Goal: Book appointment/travel/reservation

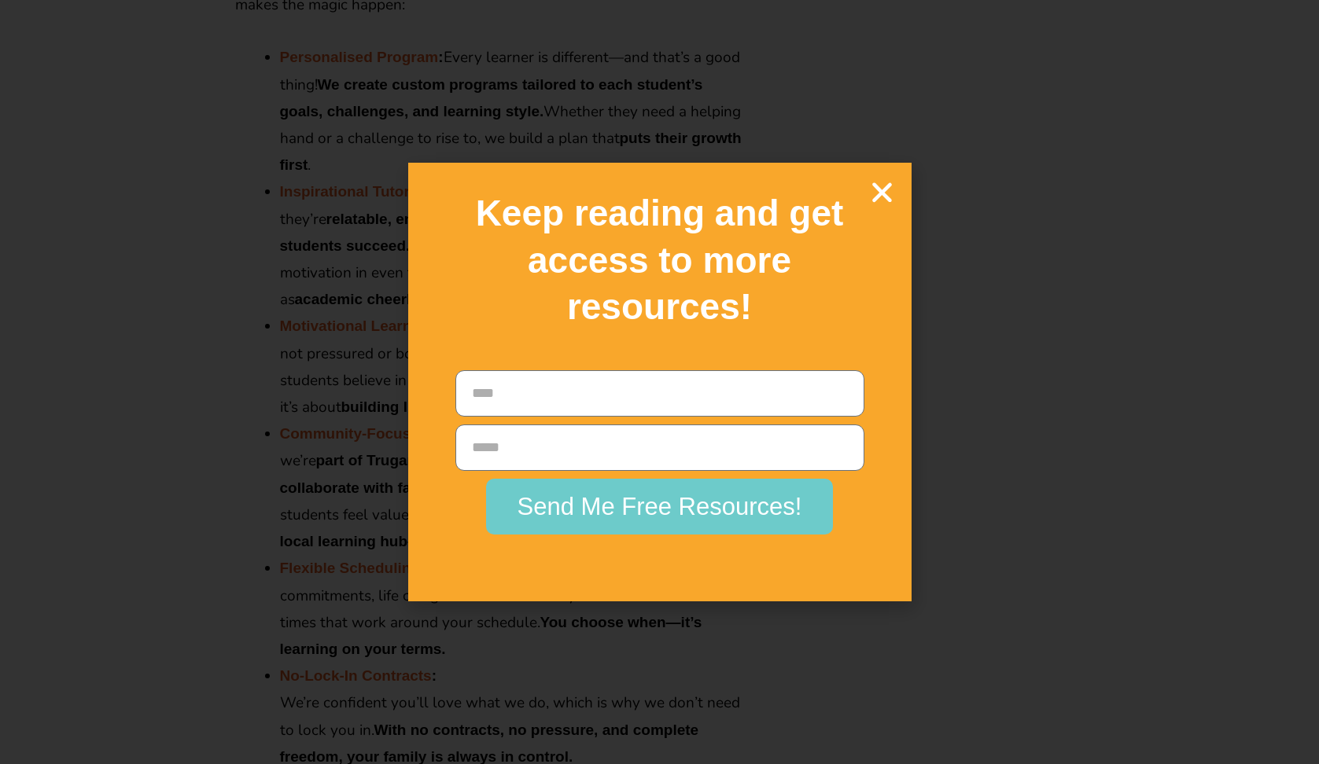
scroll to position [2517, 0]
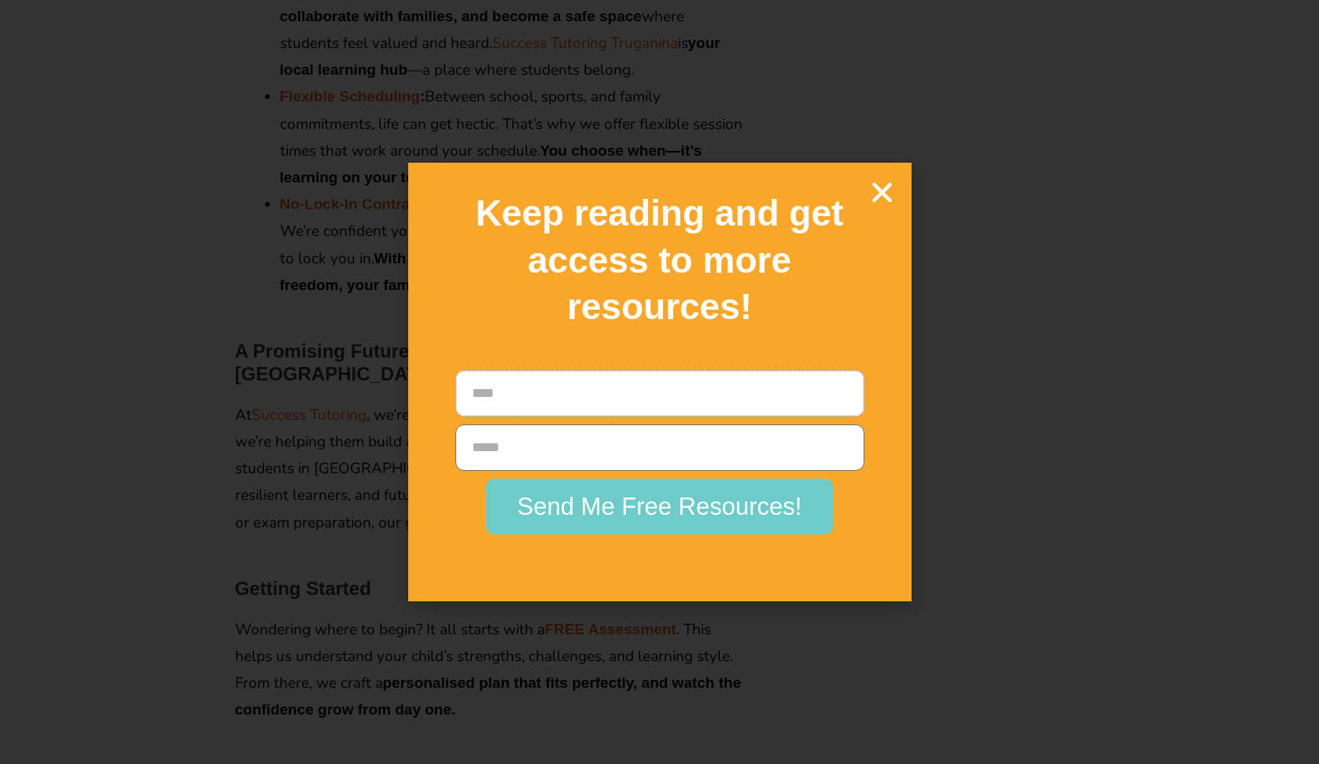
type input "*****"
type input "**********"
click at [676, 503] on span "Send Me Free Resources!" at bounding box center [659, 507] width 285 height 24
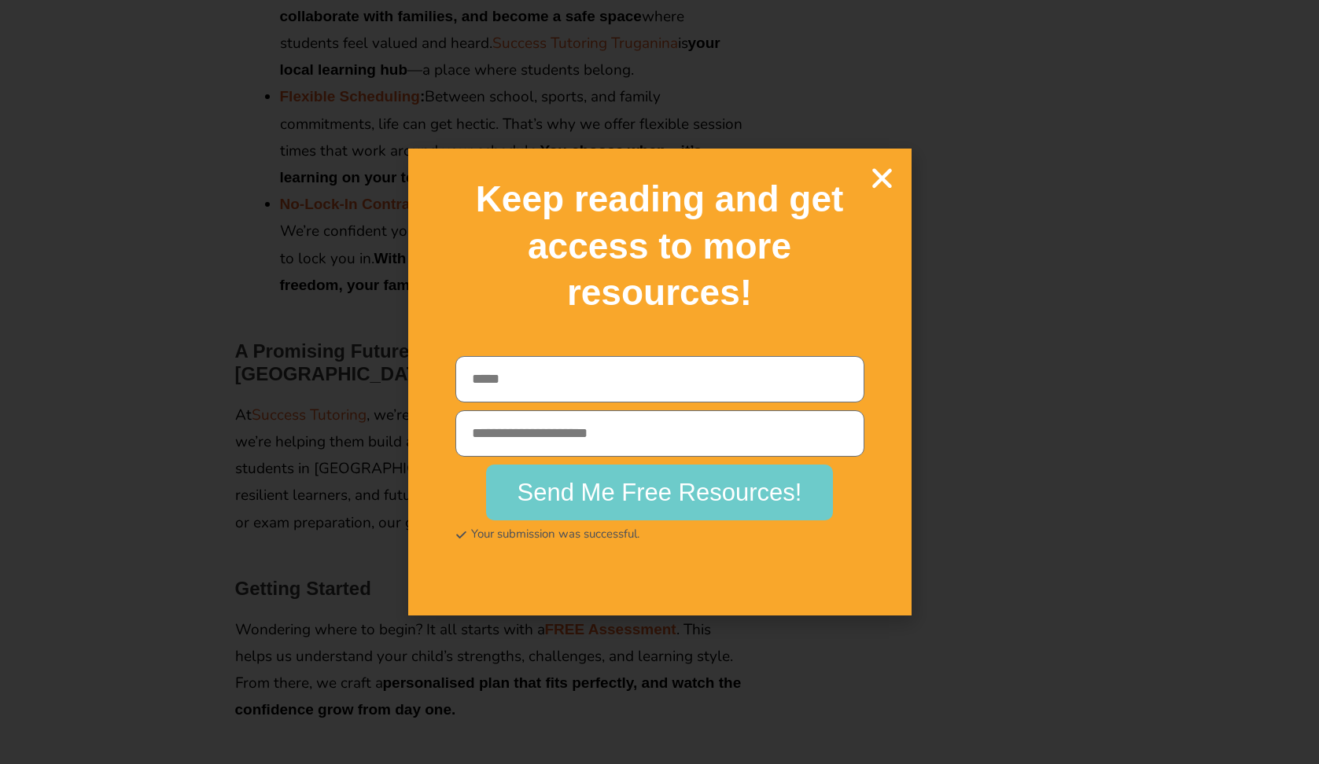
click at [882, 180] on icon "Close" at bounding box center [882, 178] width 28 height 28
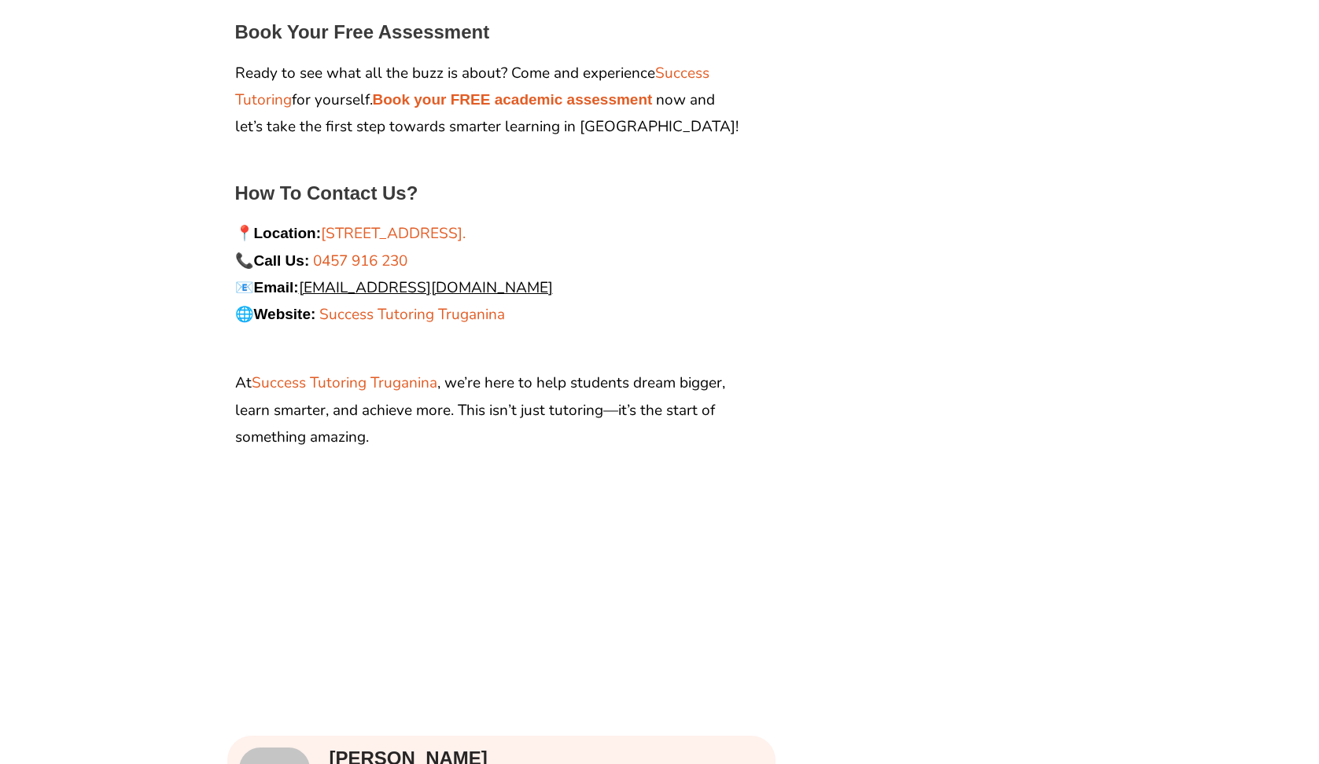
scroll to position [2988, 0]
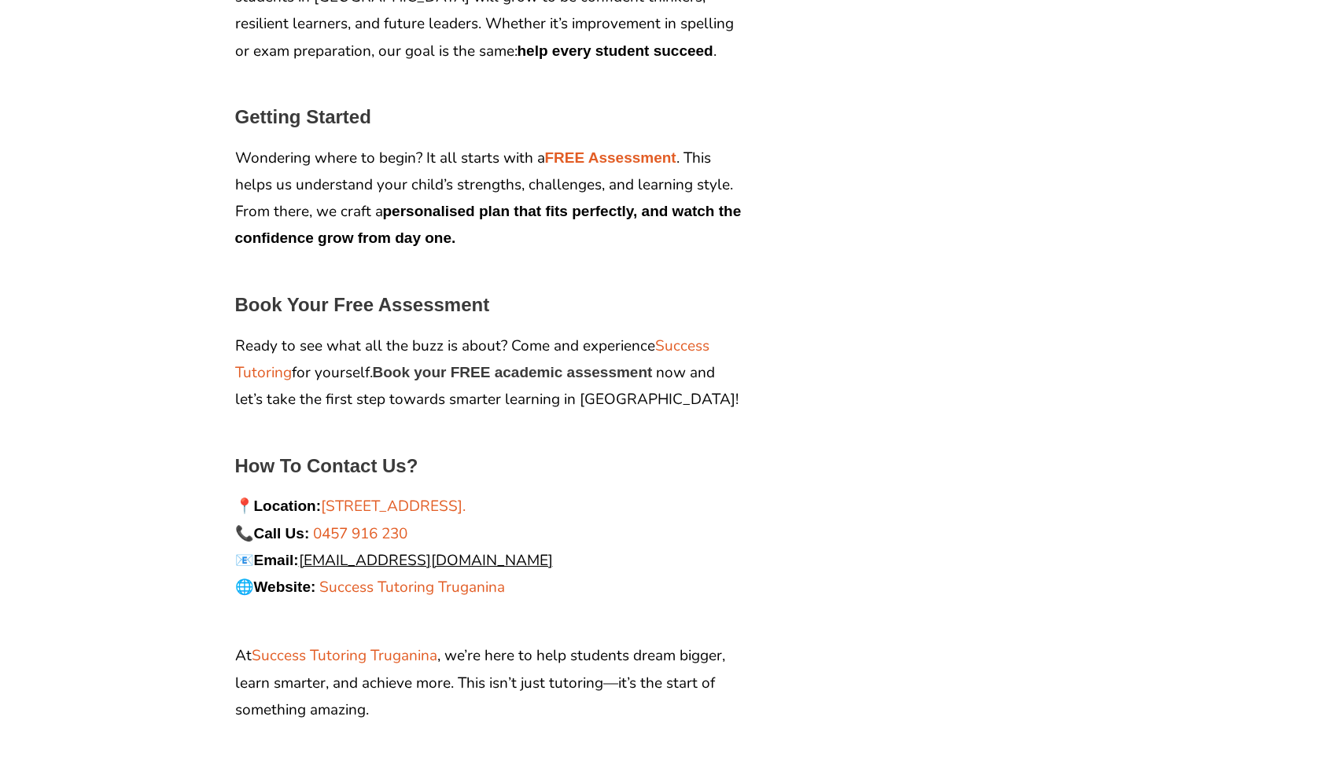
click at [525, 364] on strong "Book your FREE academic assessment" at bounding box center [513, 372] width 280 height 17
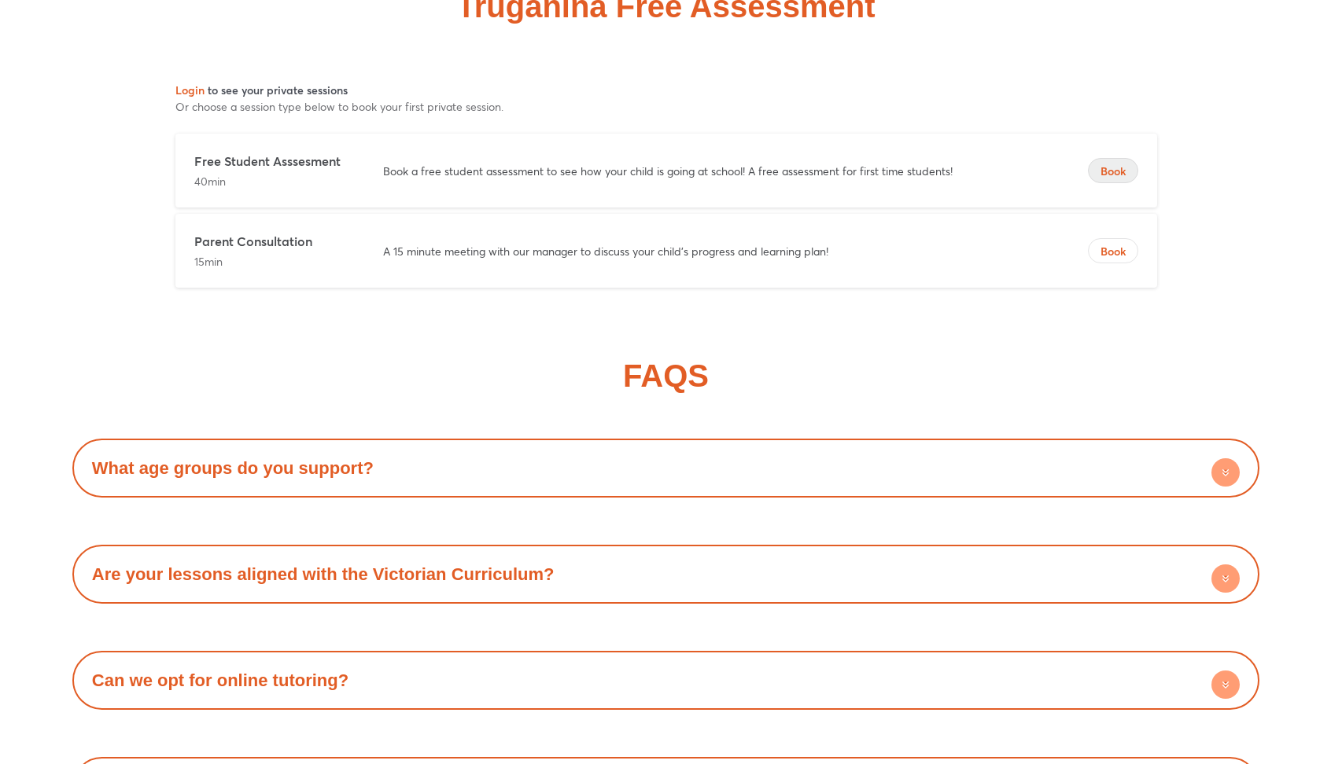
scroll to position [9191, 0]
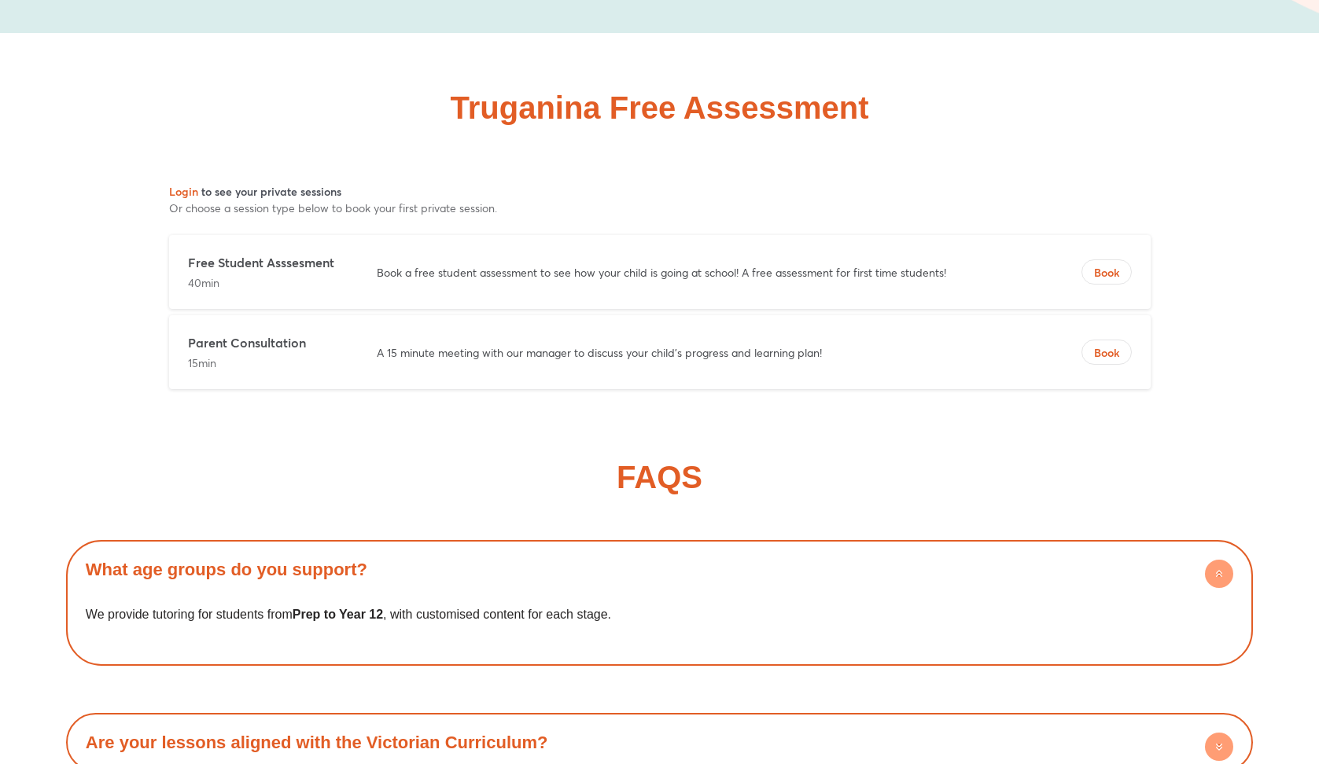
click at [370, 309] on div "Parent Consultation 15min A 15 minute meeting with our manager to discuss your …" at bounding box center [659, 272] width 981 height 74
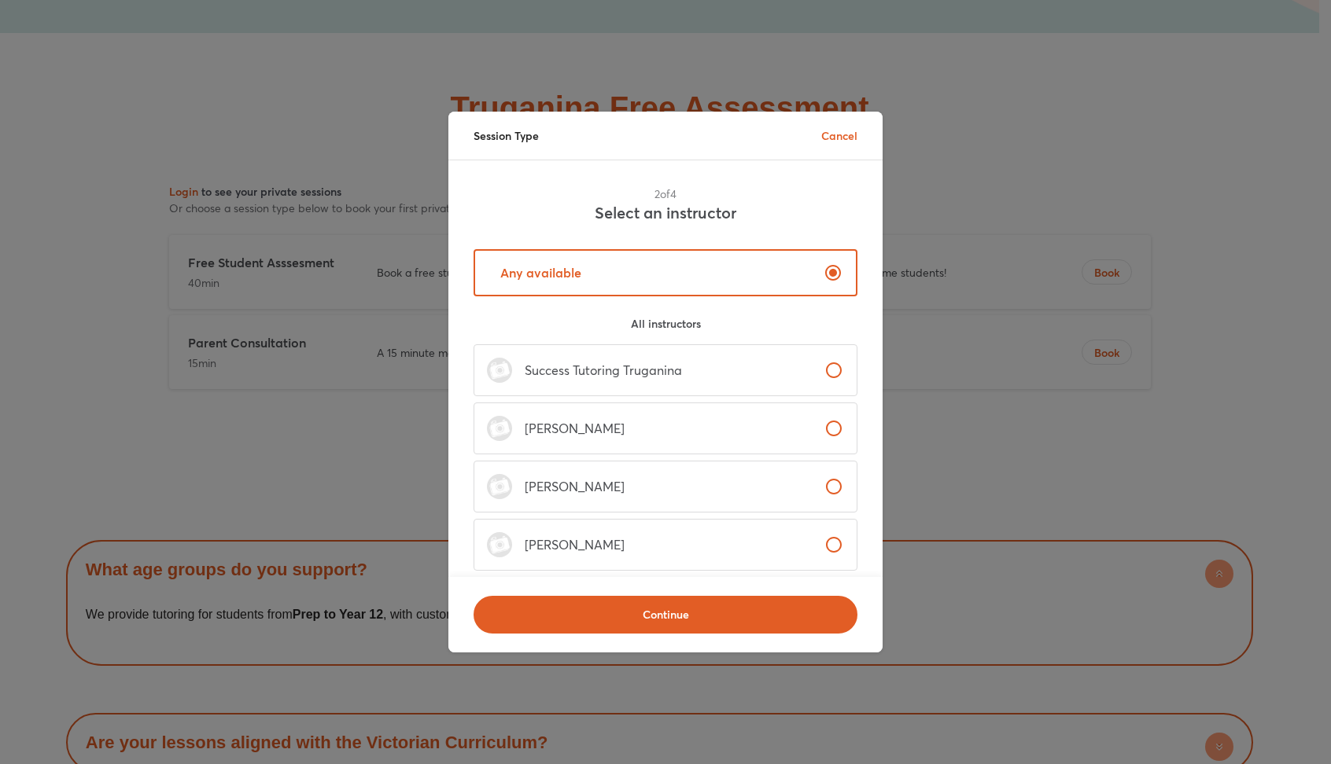
click at [656, 375] on p "Success Tutoring Truganina" at bounding box center [597, 370] width 170 height 19
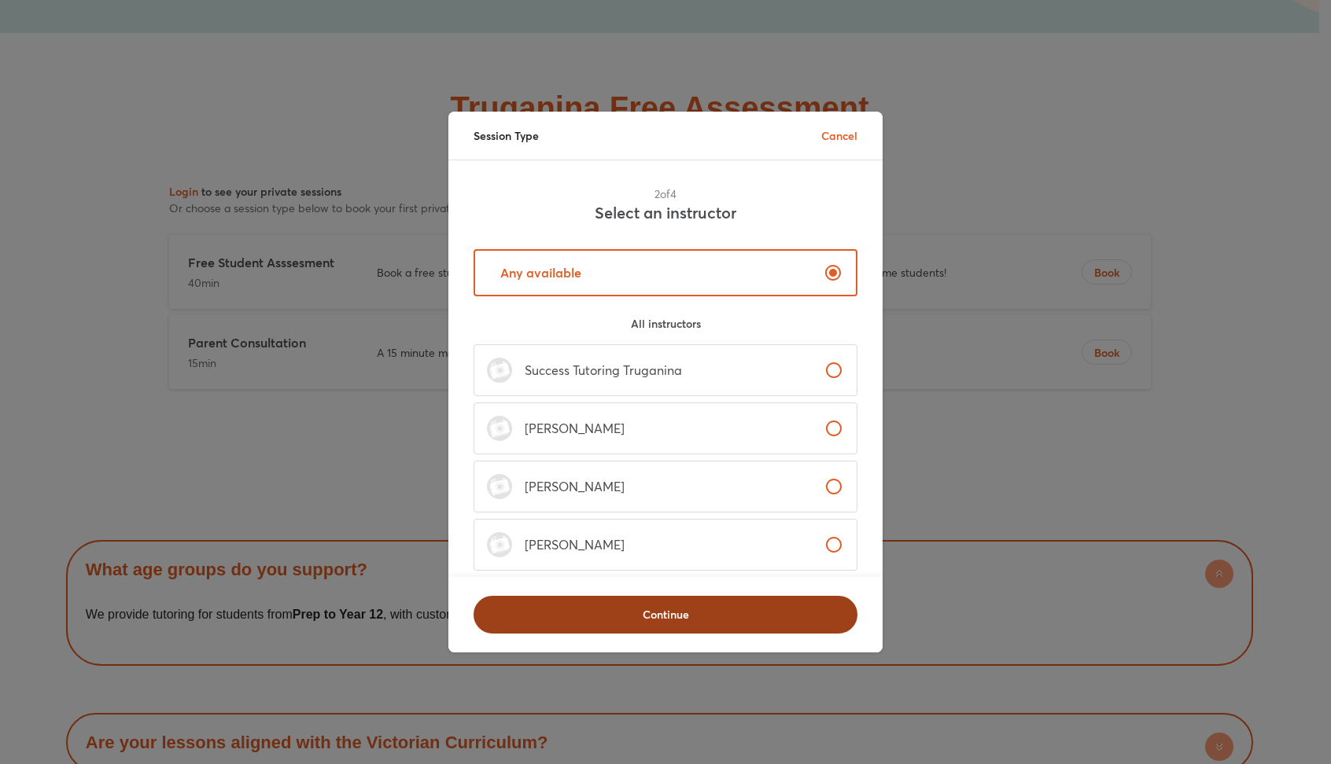
click at [709, 596] on button "Continue" at bounding box center [665, 615] width 384 height 38
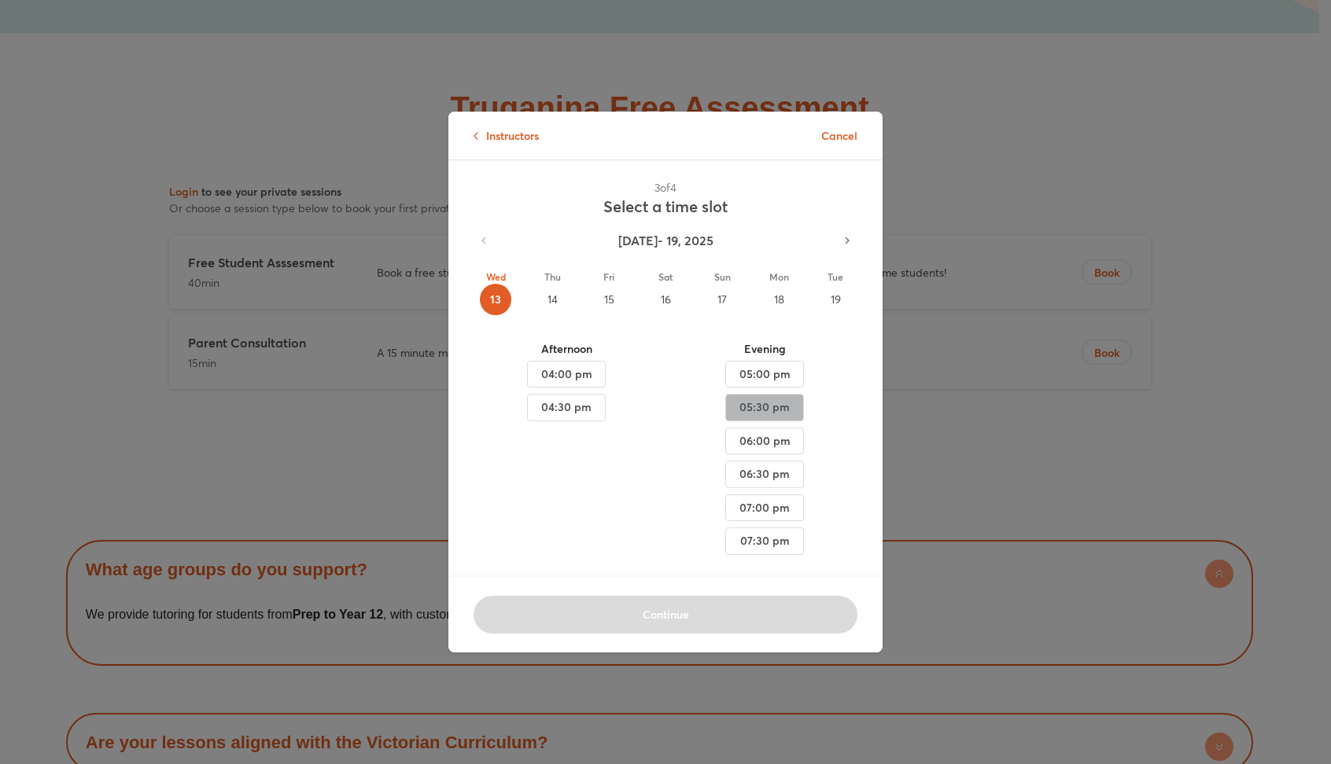
click at [592, 385] on span "05:30 pm" at bounding box center [566, 375] width 52 height 20
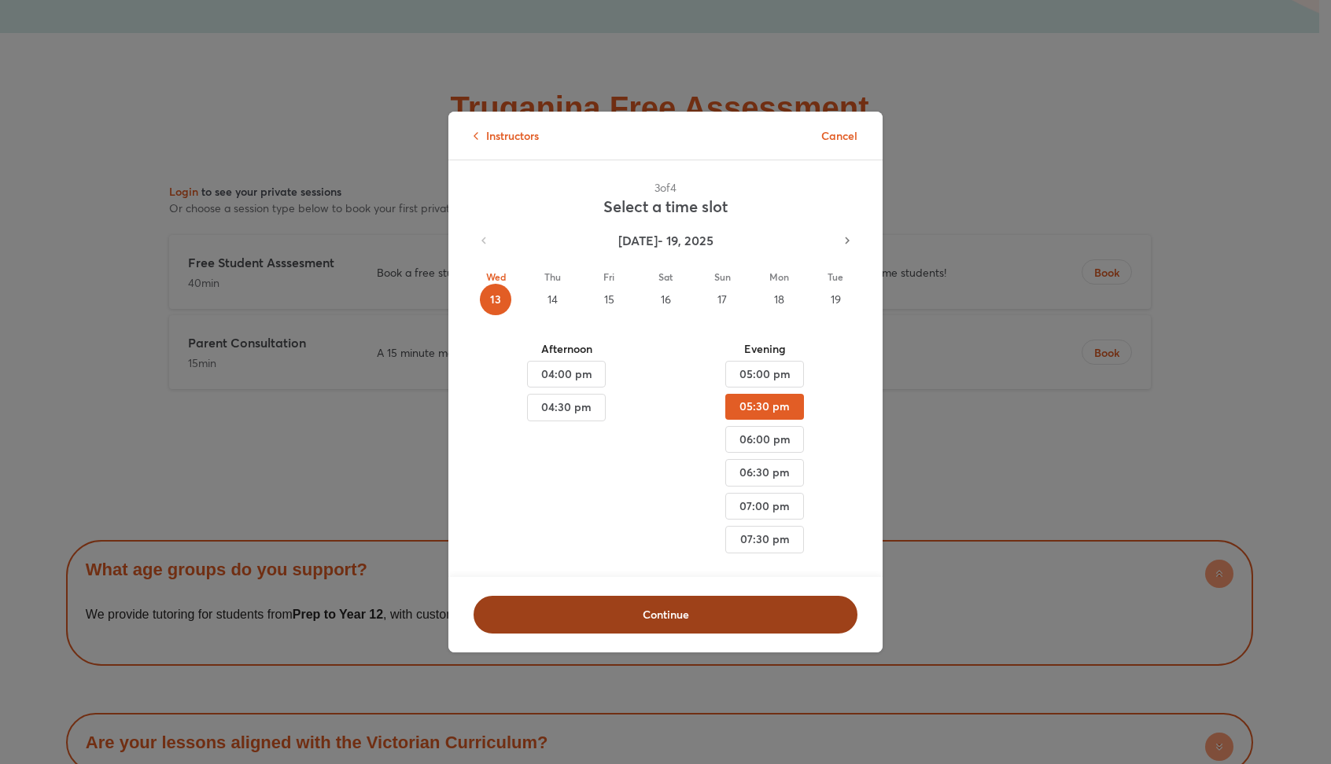
click at [695, 607] on span "Continue" at bounding box center [665, 615] width 343 height 16
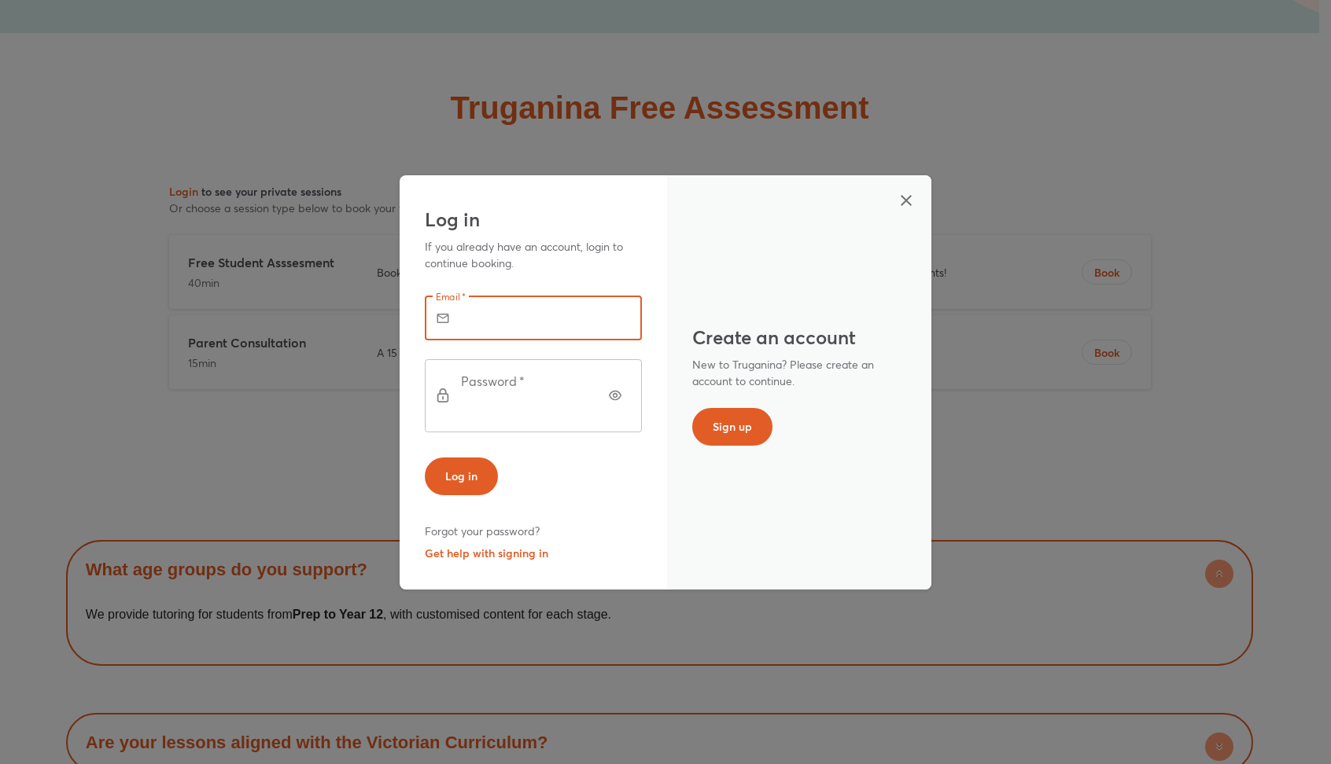
click at [521, 335] on input "text" at bounding box center [555, 318] width 174 height 44
click at [750, 425] on button "Sign up" at bounding box center [732, 427] width 80 height 38
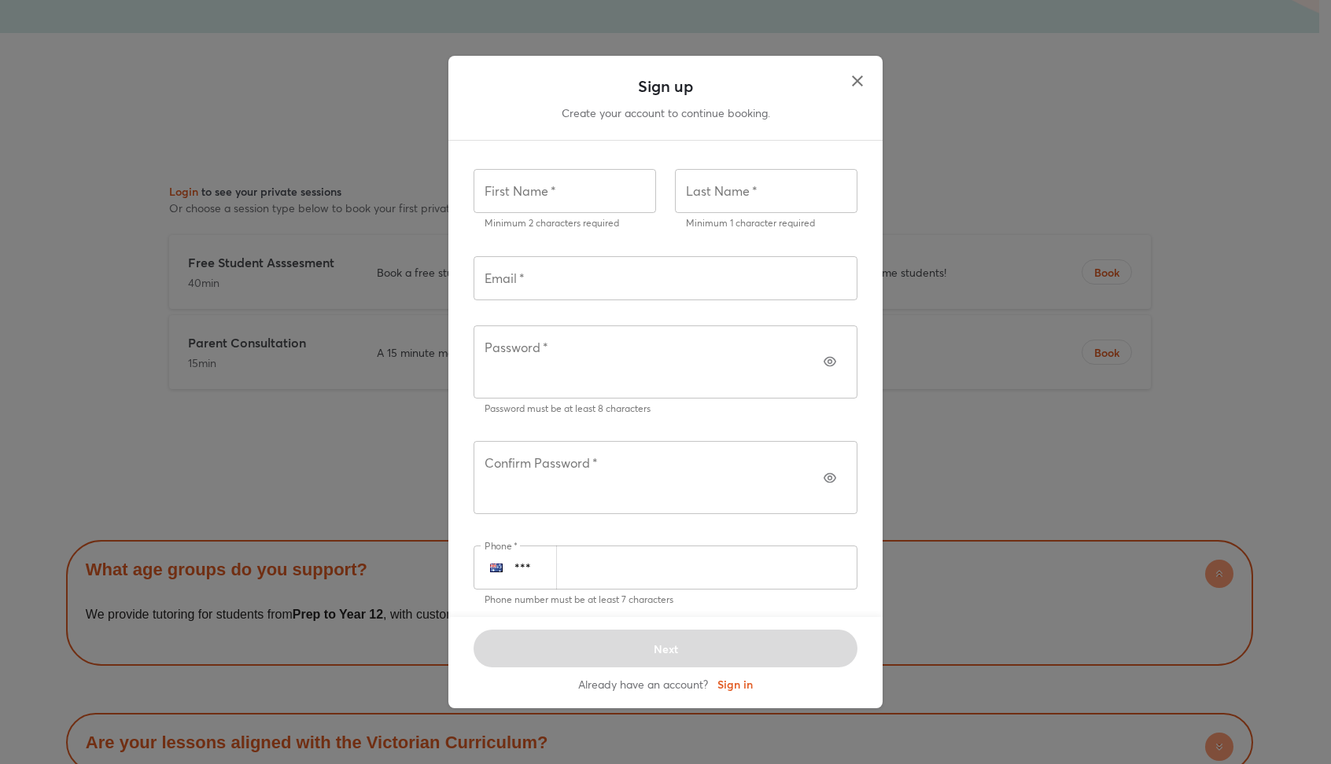
click at [563, 213] on input "text" at bounding box center [564, 191] width 182 height 44
type input "*****"
click at [579, 296] on input "text" at bounding box center [665, 278] width 384 height 44
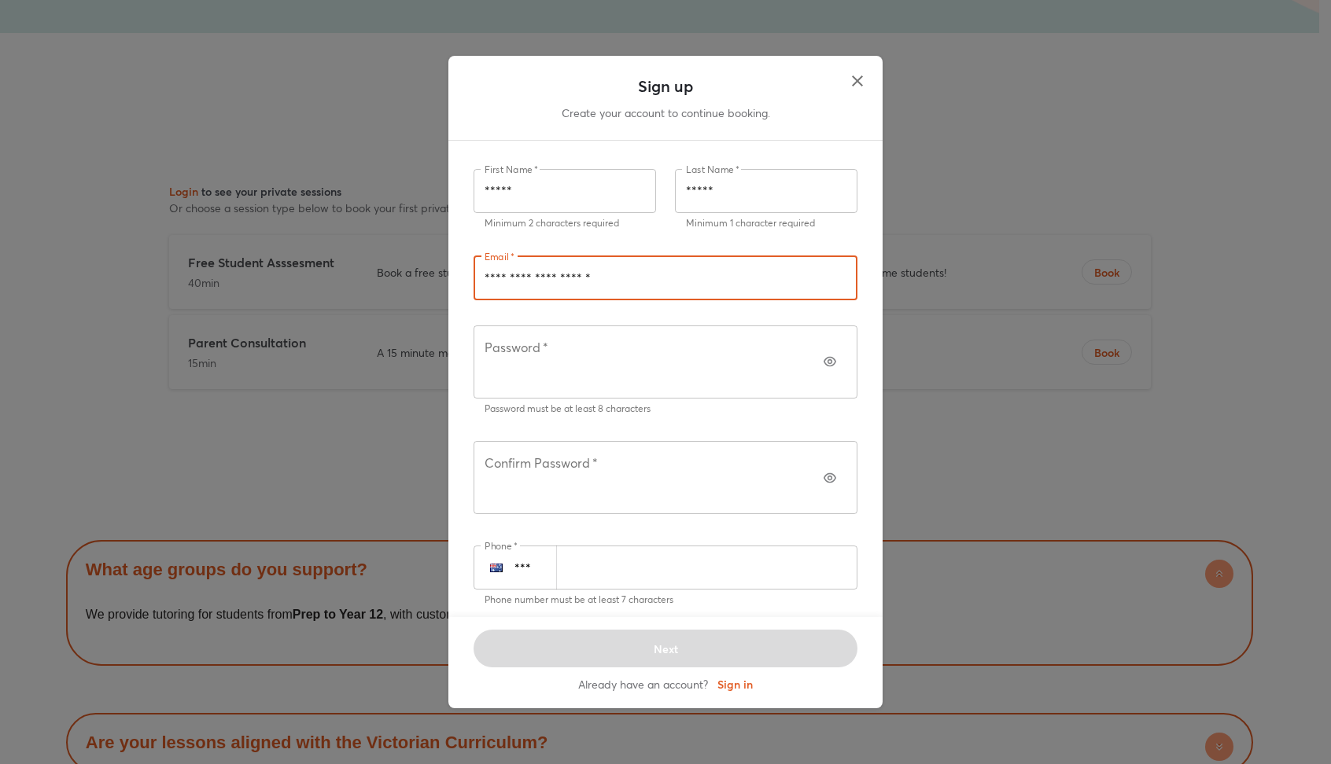
type input "**********"
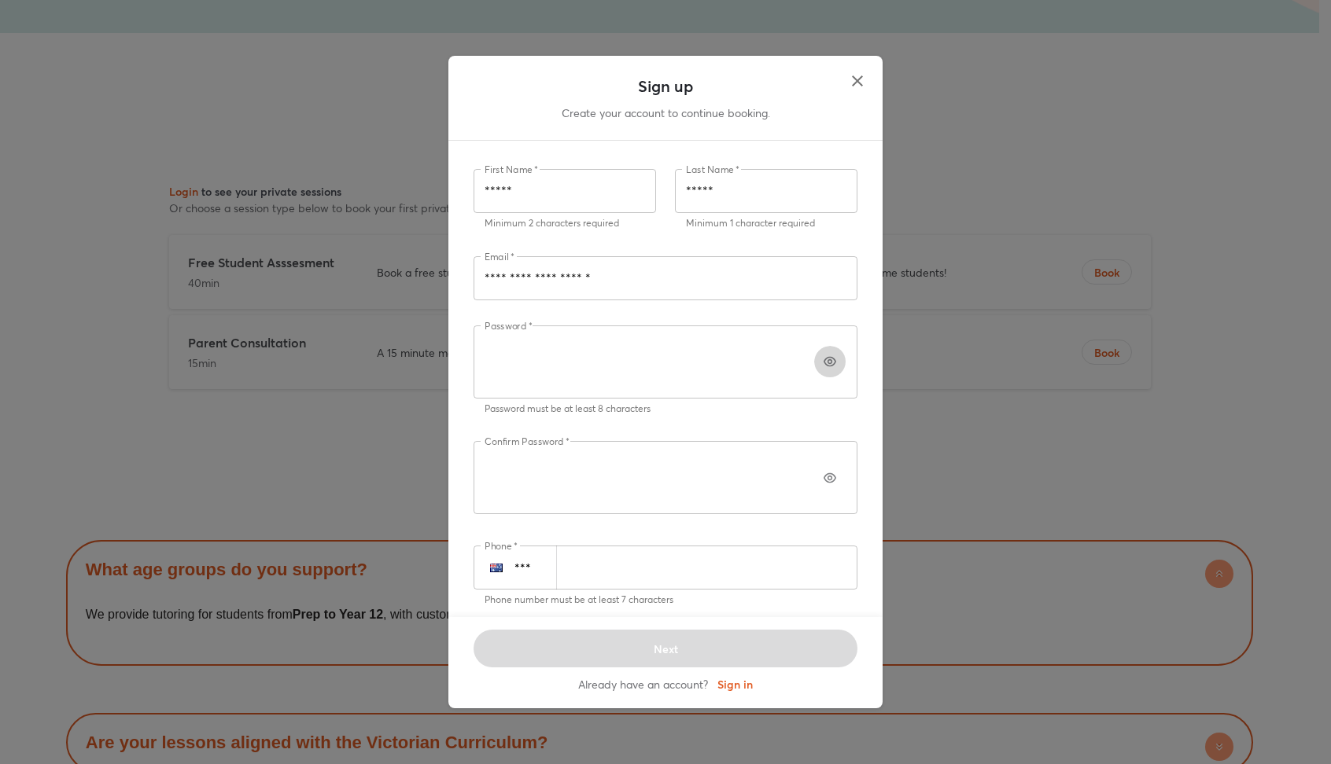
click at [814, 366] on button "button" at bounding box center [829, 361] width 31 height 31
click at [823, 472] on icon "button" at bounding box center [829, 478] width 13 height 13
click at [698, 546] on input "number" at bounding box center [706, 568] width 301 height 44
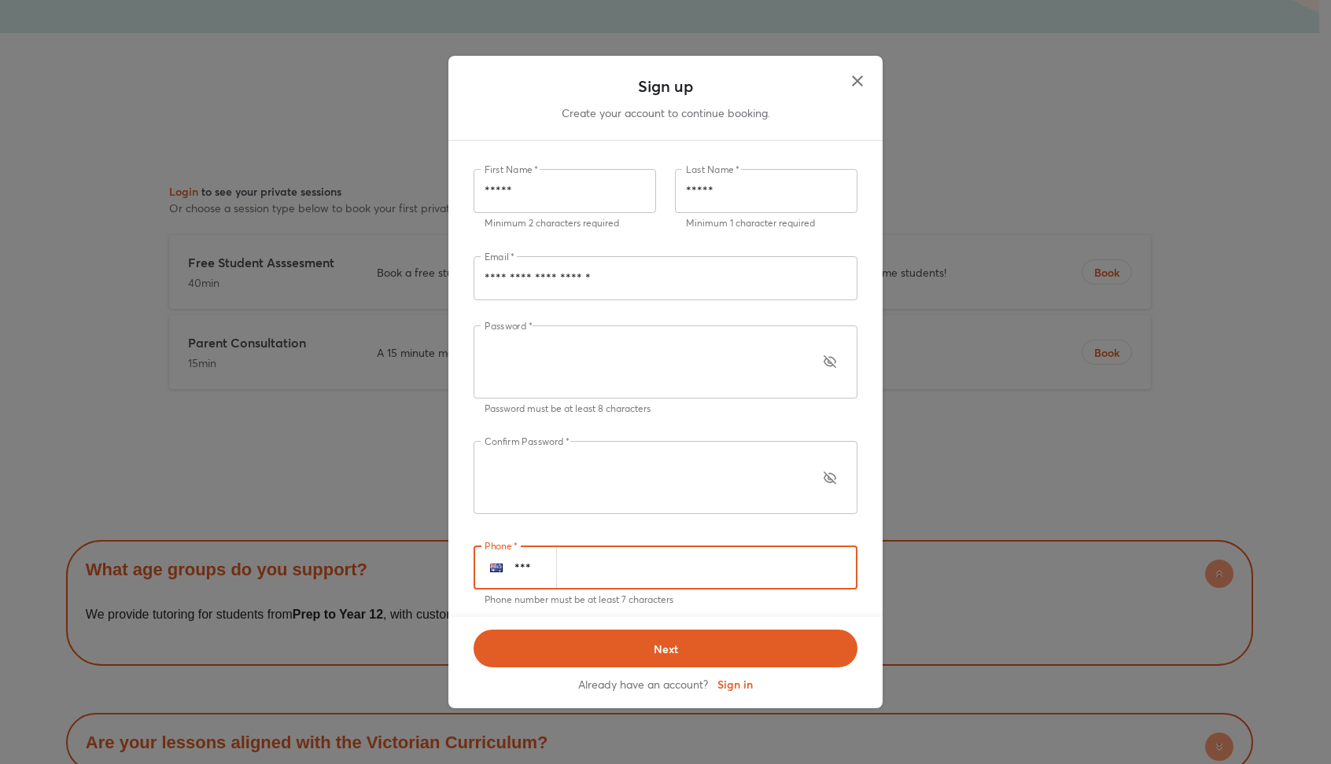
type input "**********"
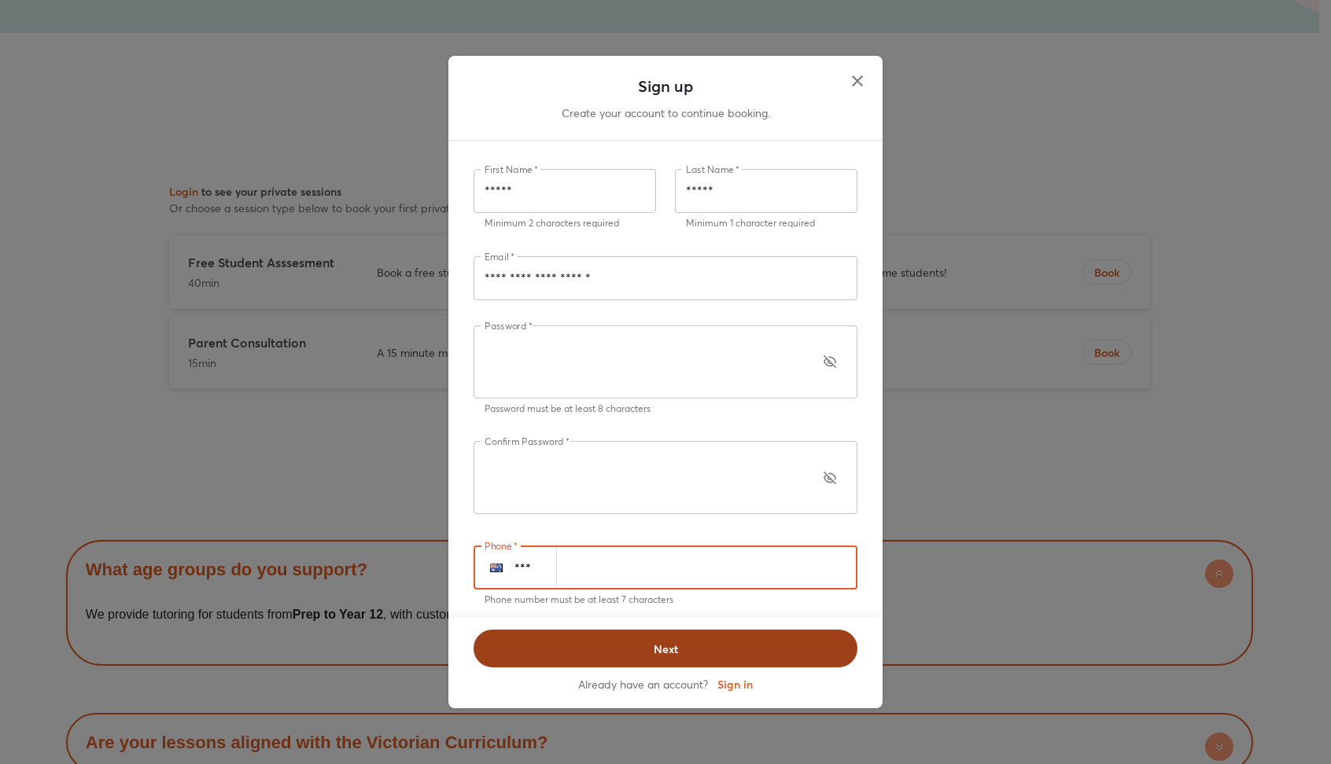
click at [682, 642] on span "Next" at bounding box center [665, 650] width 343 height 16
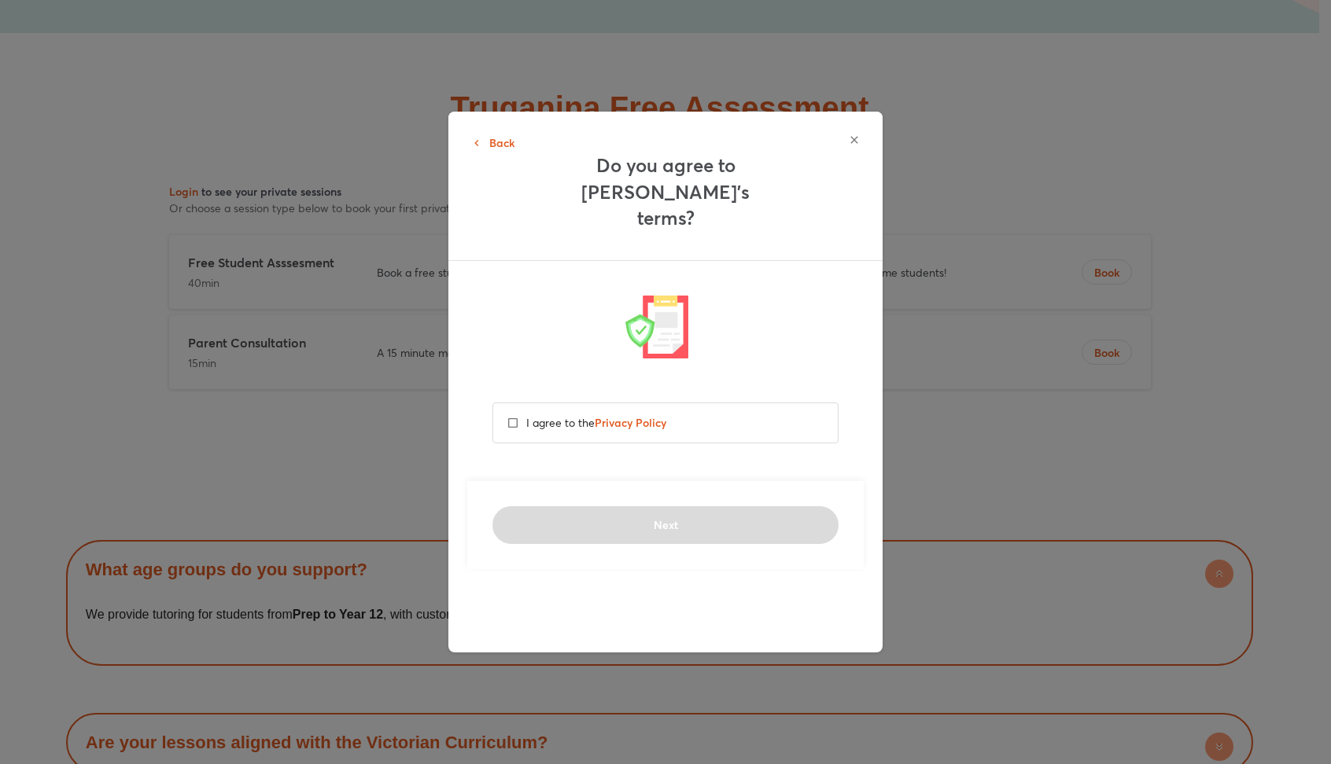
click at [565, 414] on p "I agree to the Privacy Policy" at bounding box center [596, 422] width 140 height 17
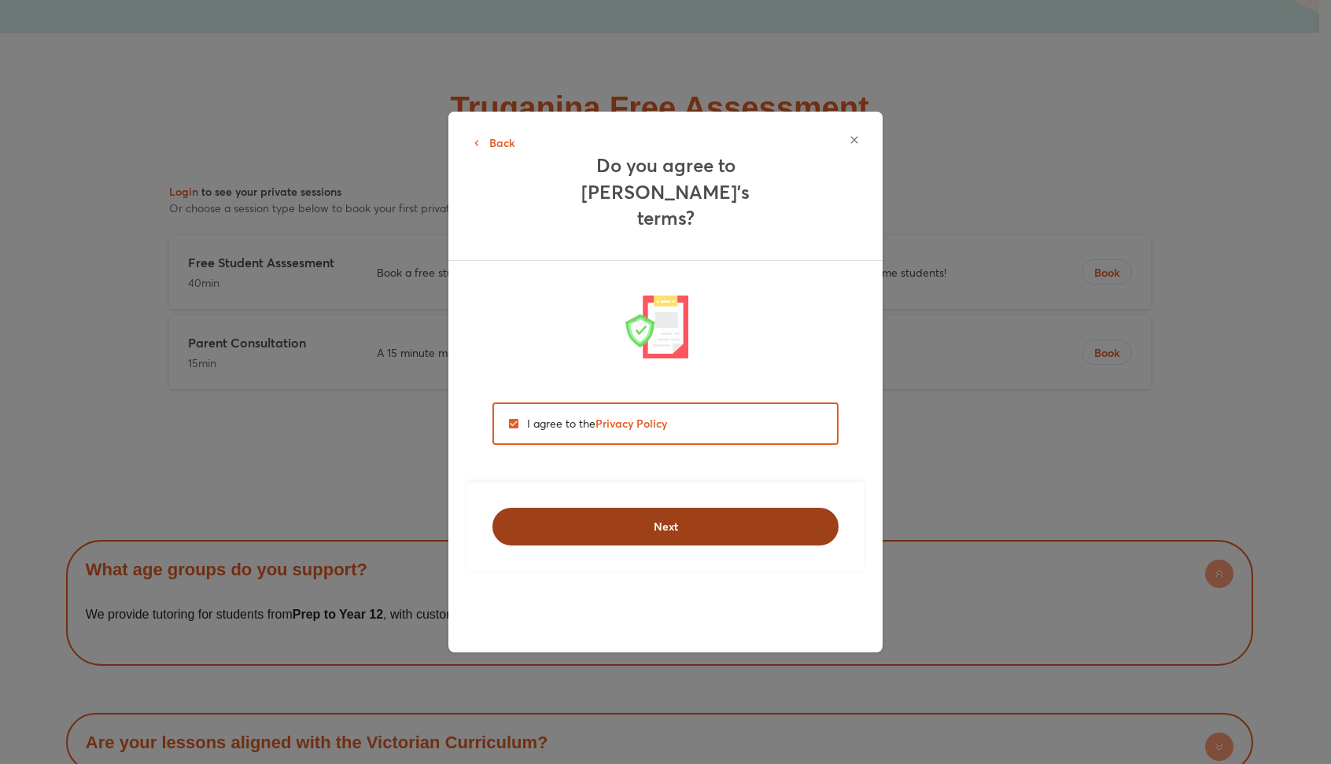
click at [663, 519] on span "Next" at bounding box center [665, 527] width 305 height 16
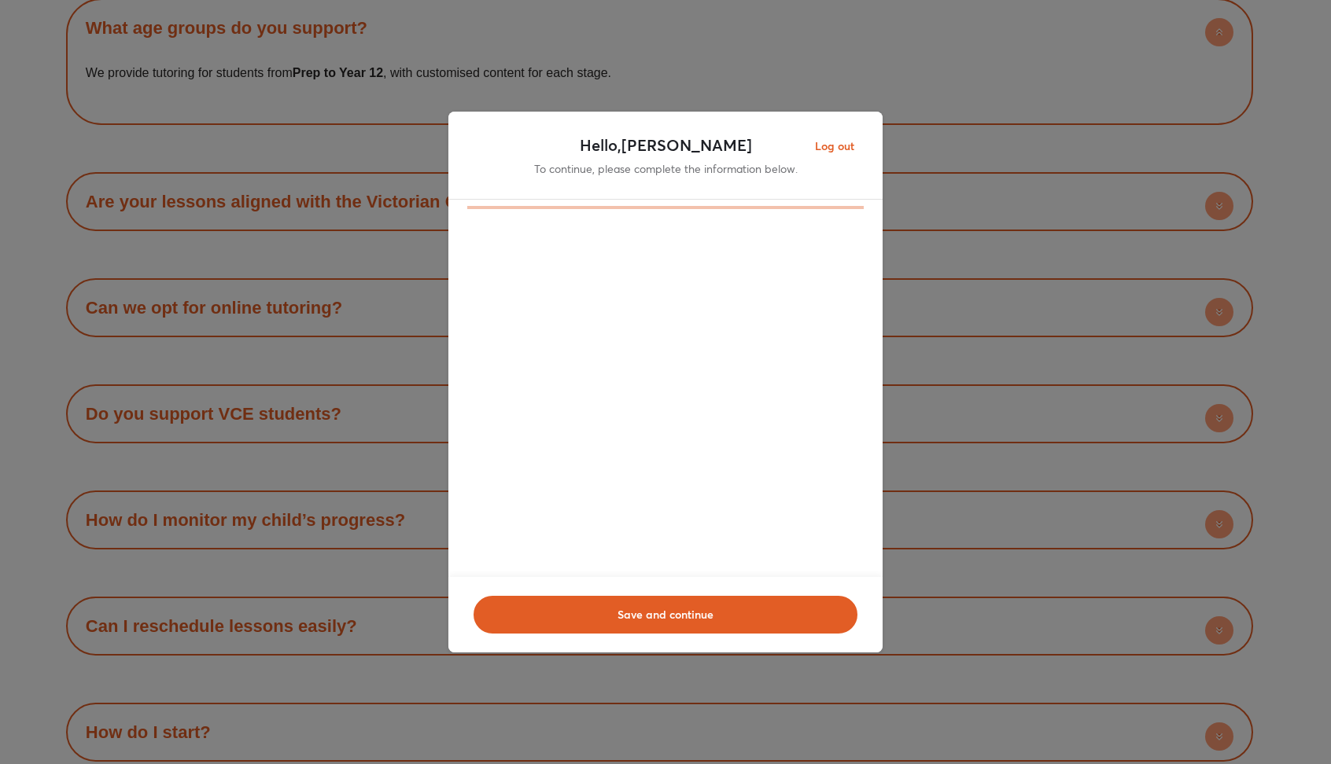
scroll to position [9592, 0]
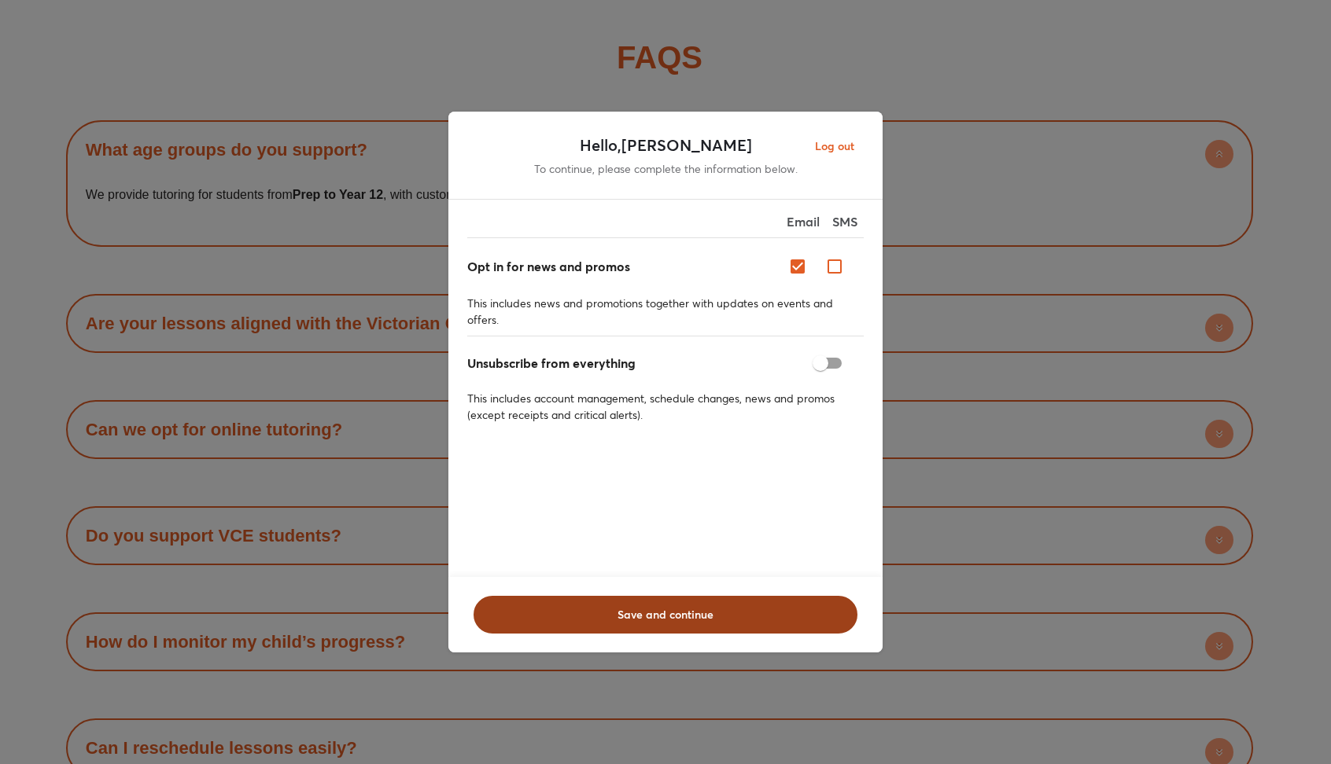
click at [709, 596] on button "Save and continue" at bounding box center [665, 615] width 384 height 38
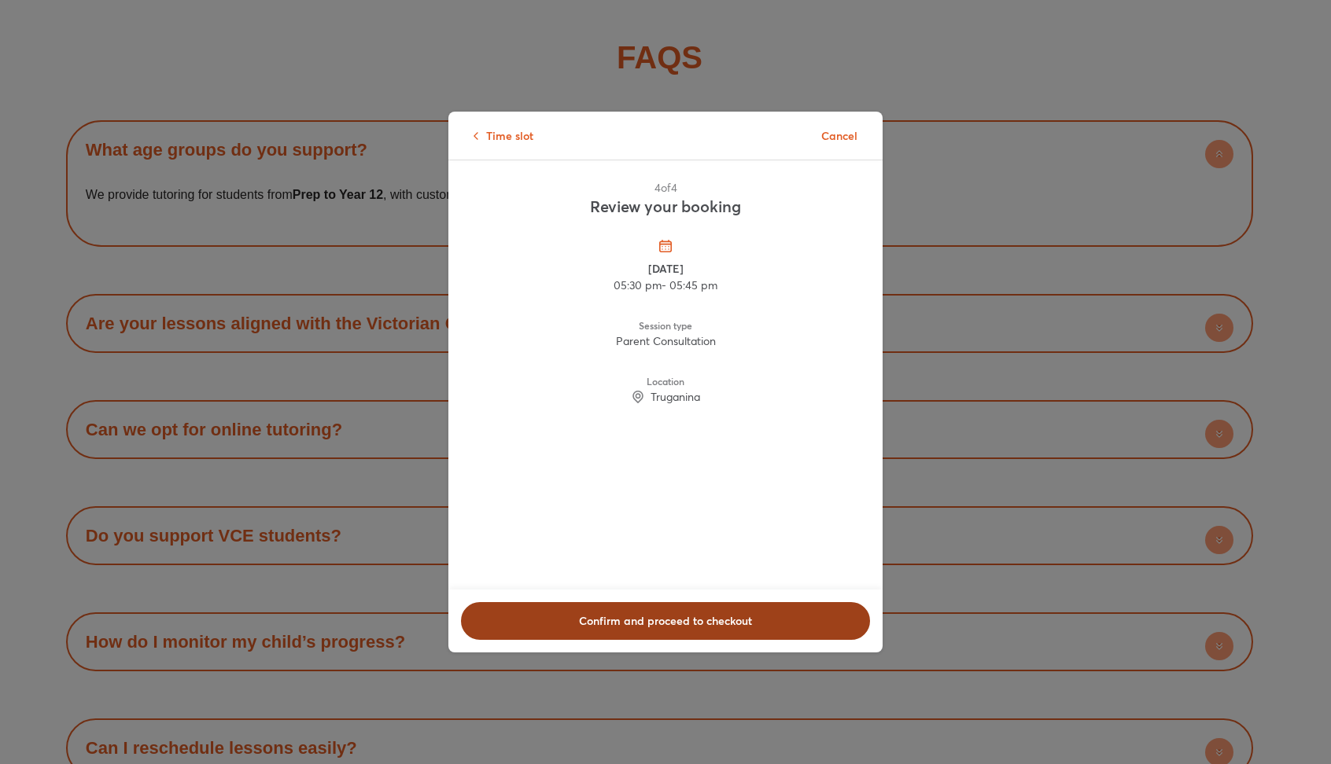
click at [694, 623] on span "Confirm and proceed to checkout" at bounding box center [665, 621] width 368 height 16
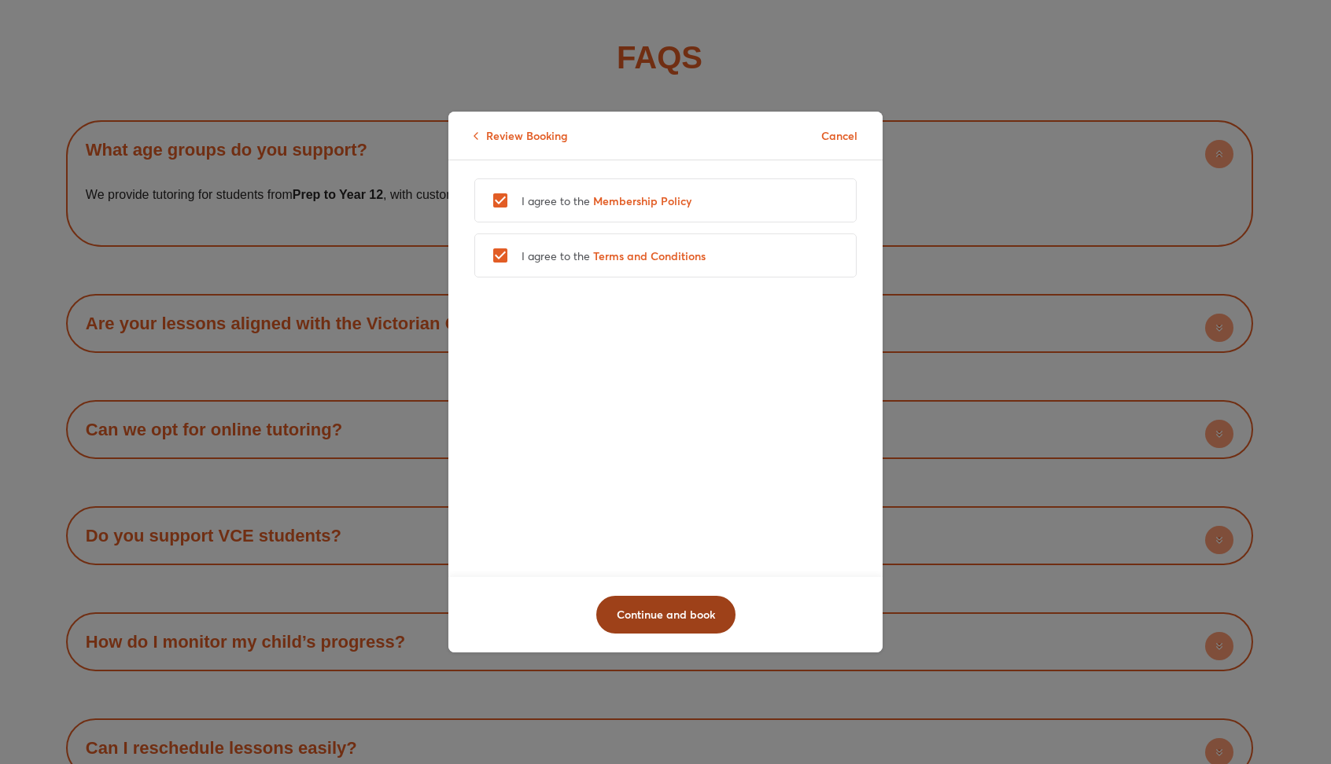
click at [657, 607] on span "Continue and book" at bounding box center [666, 615] width 98 height 16
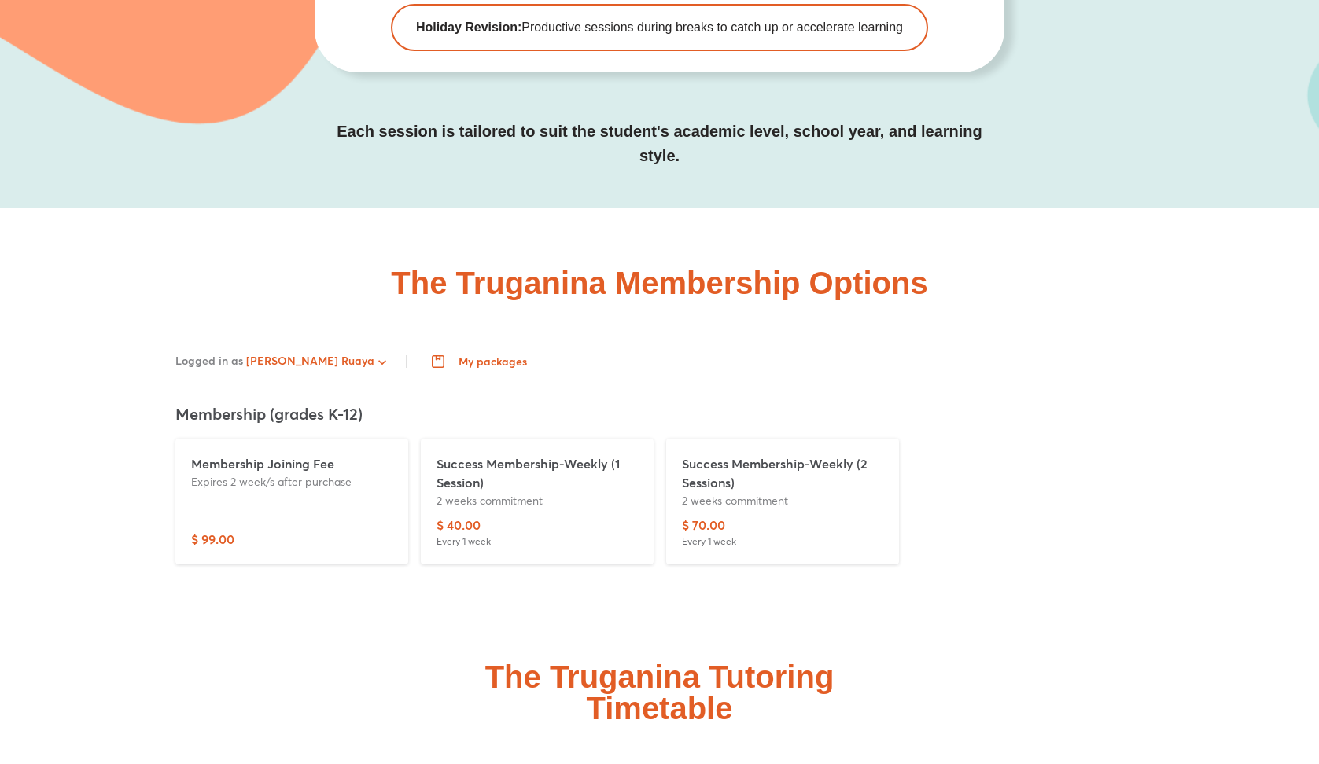
scroll to position [5430, 0]
